Goal: Information Seeking & Learning: Learn about a topic

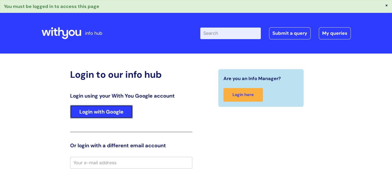
click at [101, 110] on link "Login with Google" at bounding box center [101, 111] width 63 height 13
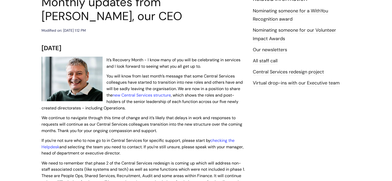
scroll to position [77, 0]
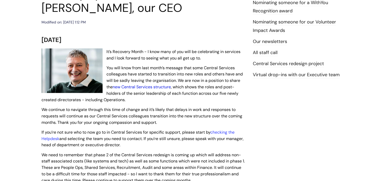
click at [144, 88] on link "new Central Services structure" at bounding box center [142, 86] width 58 height 5
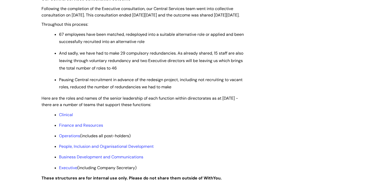
scroll to position [361, 0]
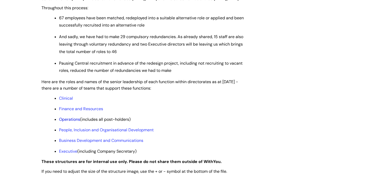
click at [67, 122] on link "Operations" at bounding box center [69, 119] width 21 height 5
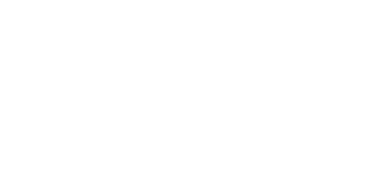
scroll to position [361, 0]
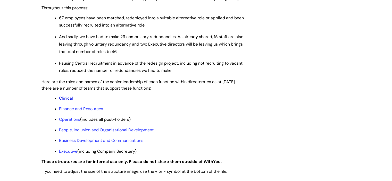
click at [64, 101] on link "Clinical" at bounding box center [66, 98] width 14 height 5
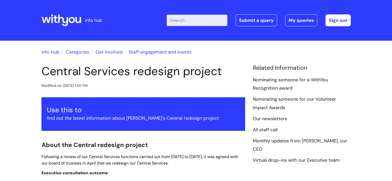
scroll to position [361, 0]
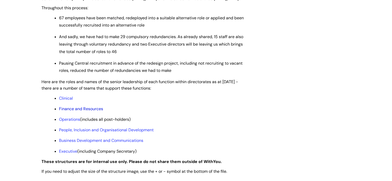
click at [82, 112] on link "Finance and Resources" at bounding box center [81, 108] width 44 height 5
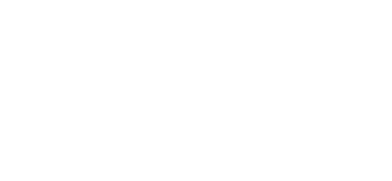
scroll to position [361, 0]
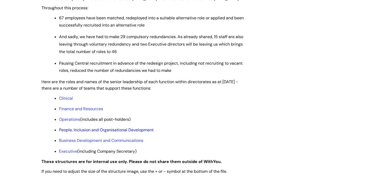
click at [83, 133] on link "People, Inclusion and Organisational Development" at bounding box center [106, 129] width 95 height 5
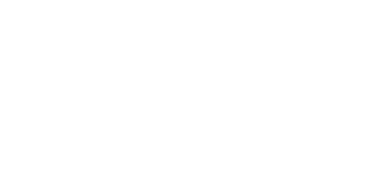
scroll to position [361, 0]
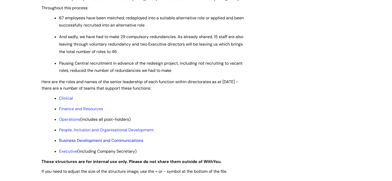
click at [121, 143] on link "Business Development and Communications" at bounding box center [101, 140] width 84 height 5
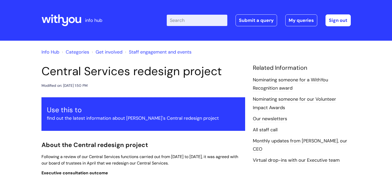
scroll to position [361, 0]
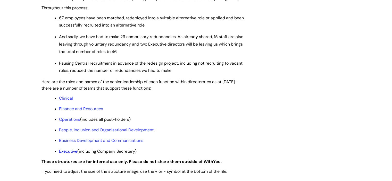
click at [67, 154] on link "Executive" at bounding box center [68, 151] width 18 height 5
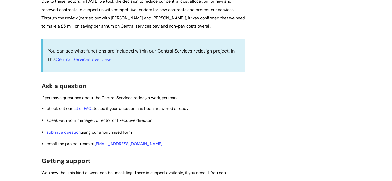
scroll to position [800, 0]
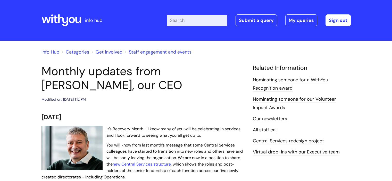
scroll to position [78, 0]
